Goal: Navigation & Orientation: Find specific page/section

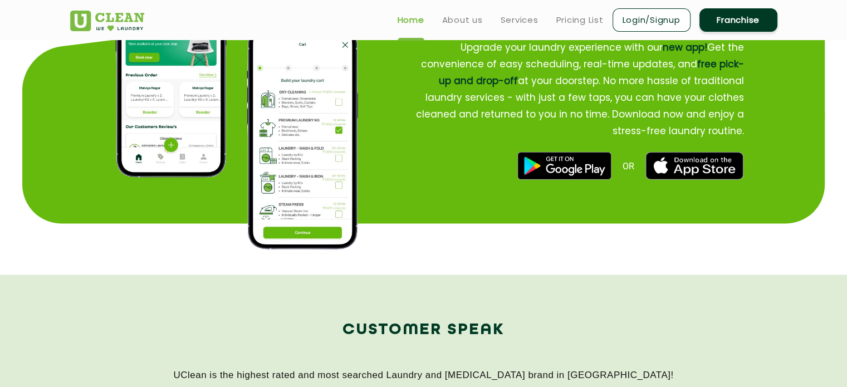
scroll to position [1396, 0]
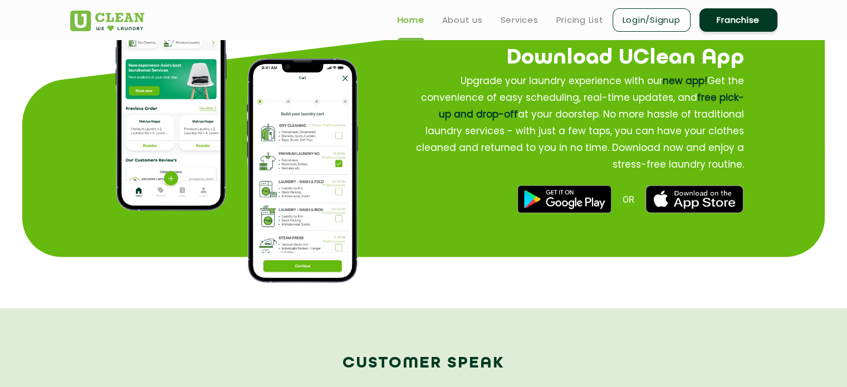
click at [566, 200] on img at bounding box center [565, 199] width 94 height 28
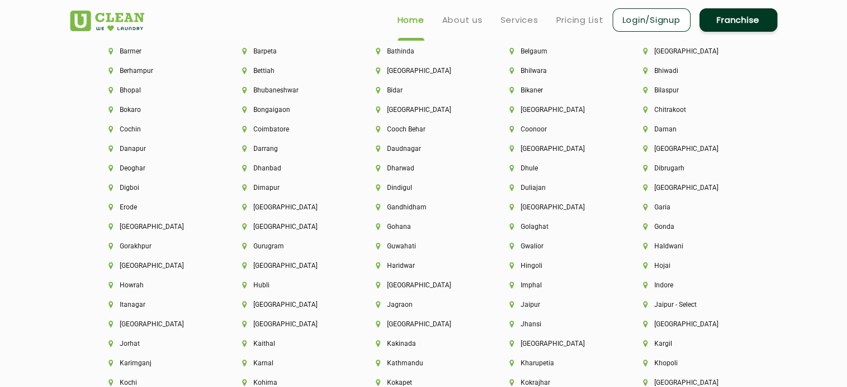
scroll to position [2511, 0]
click at [272, 208] on li "[GEOGRAPHIC_DATA]" at bounding box center [290, 208] width 96 height 8
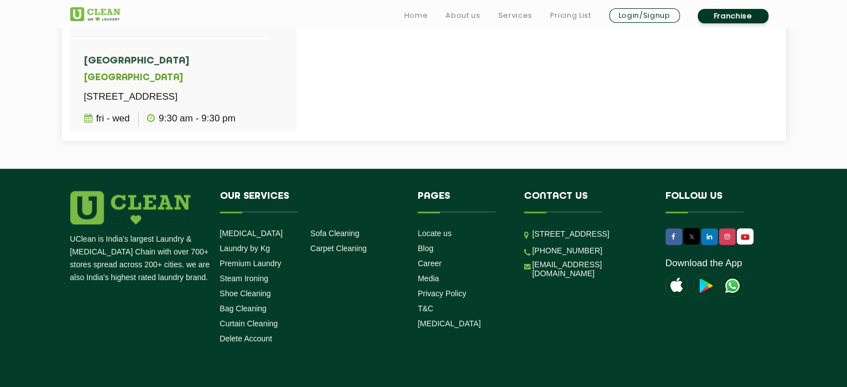
scroll to position [664, 0]
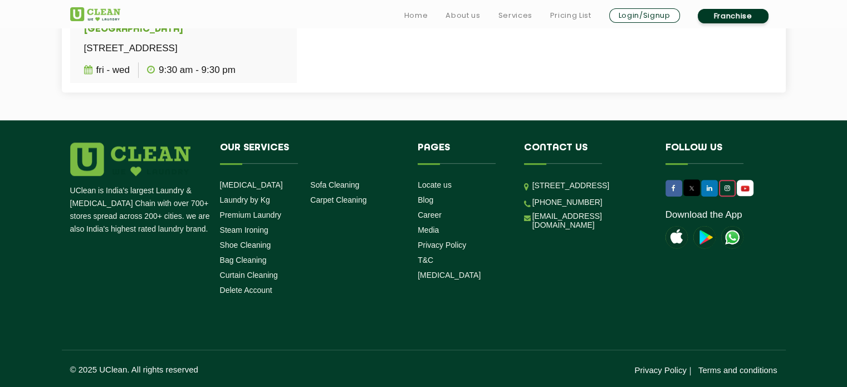
click at [726, 185] on icon at bounding box center [727, 188] width 6 height 7
click at [671, 186] on icon at bounding box center [673, 188] width 4 height 7
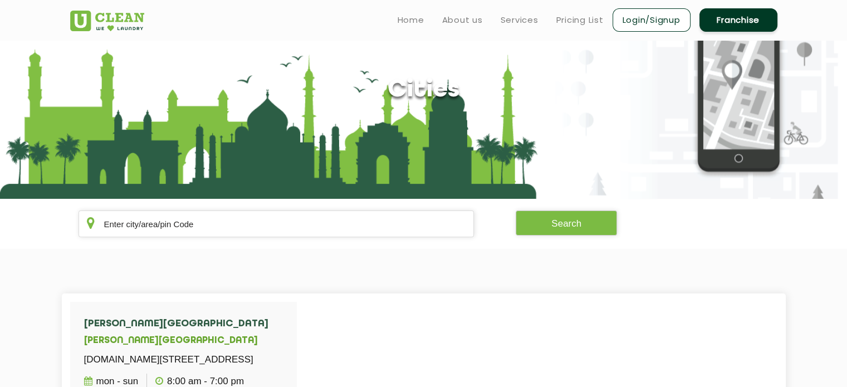
scroll to position [0, 0]
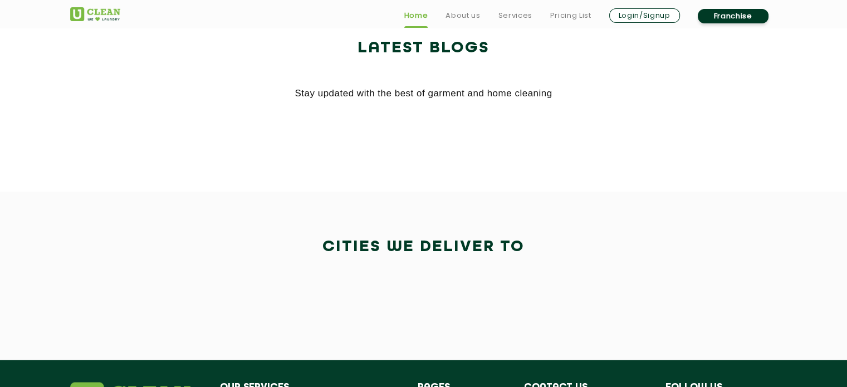
scroll to position [1839, 0]
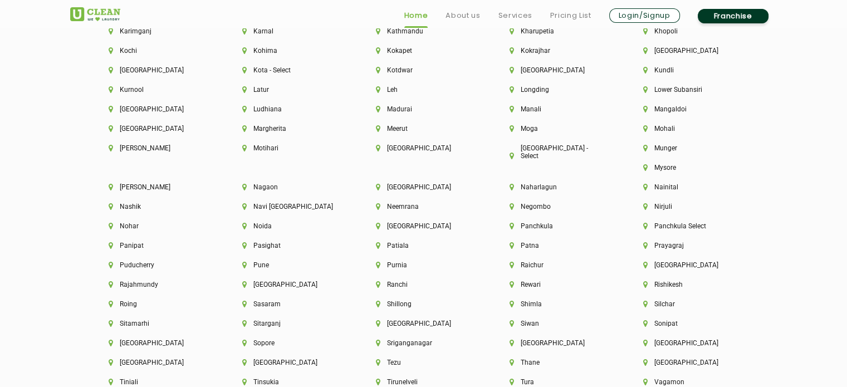
scroll to position [2869, 0]
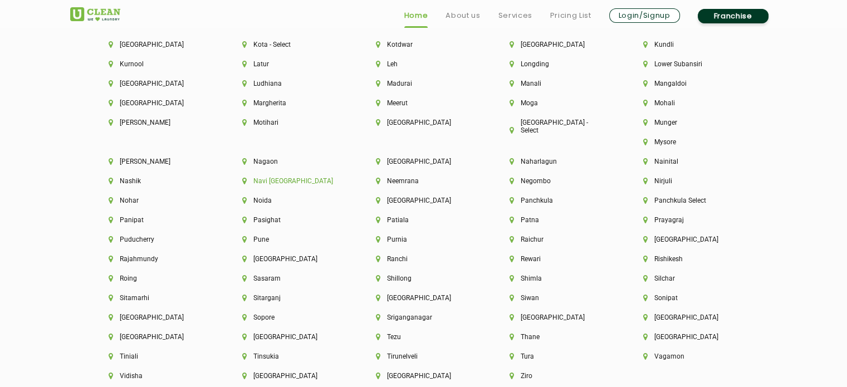
click at [338, 177] on li "Navi [GEOGRAPHIC_DATA]" at bounding box center [290, 181] width 96 height 8
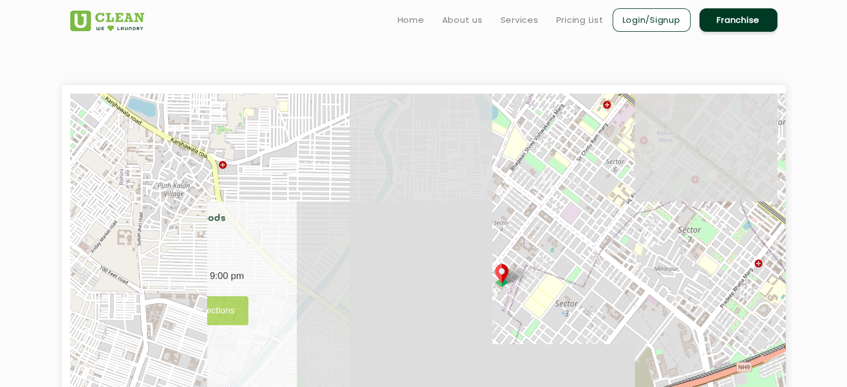
scroll to position [189, 0]
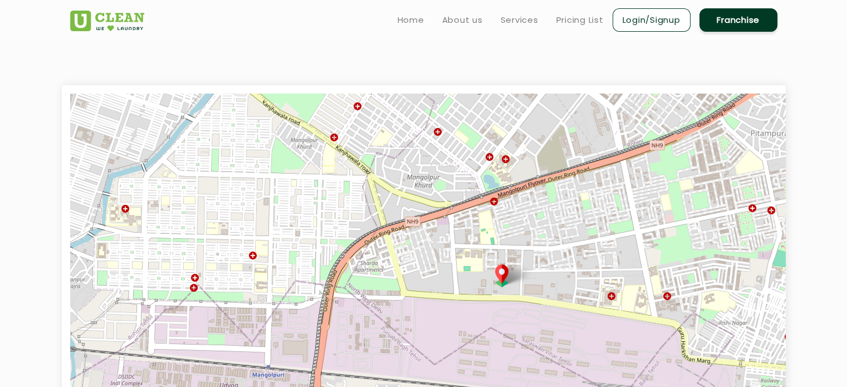
drag, startPoint x: 436, startPoint y: 241, endPoint x: 348, endPoint y: 17, distance: 241.2
click at [348, 17] on app-root "Home About us Services Pricing List Login/Signup Franchise Home About us Franch…" at bounding box center [423, 258] width 847 height 1050
click at [252, 256] on li "UClean Sector 44 Seawoods UClean Seawoods Shop No.1, Tirupati CHS, Seawoods Wes…" at bounding box center [168, 271] width 197 height 146
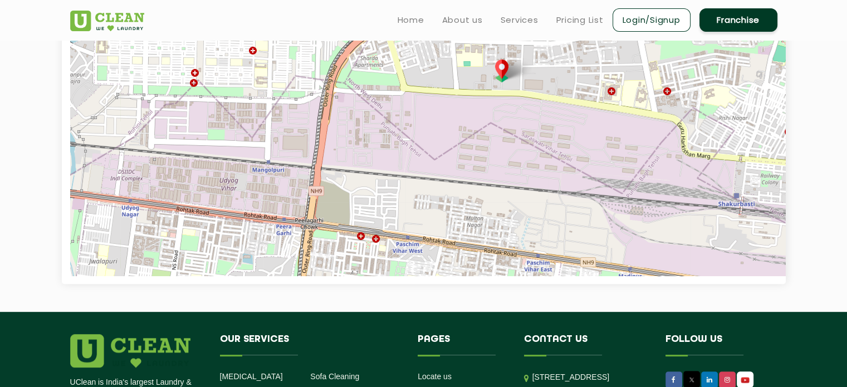
scroll to position [664, 0]
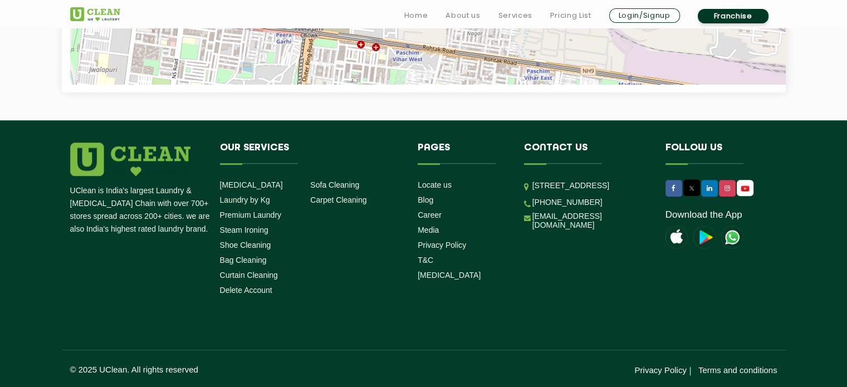
click at [568, 192] on p "[STREET_ADDRESS]" at bounding box center [590, 185] width 116 height 13
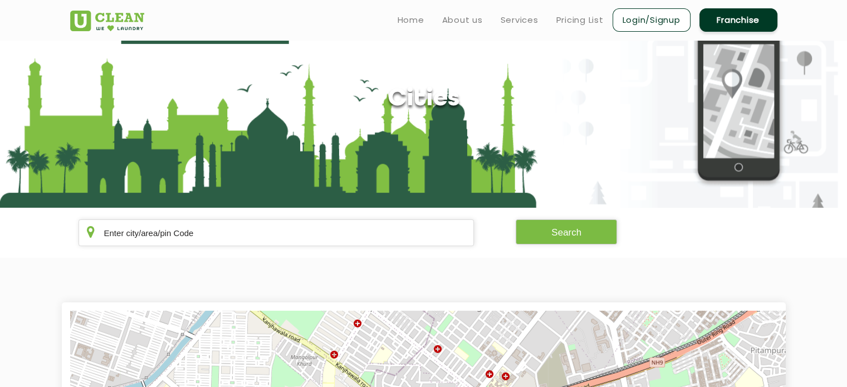
scroll to position [0, 0]
